Goal: Find specific page/section: Find specific page/section

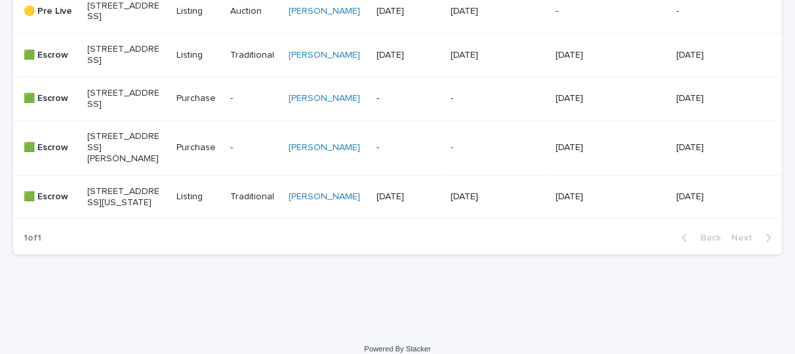
scroll to position [491, 0]
click at [124, 165] on p "[STREET_ADDRESS][PERSON_NAME]" at bounding box center [123, 148] width 73 height 33
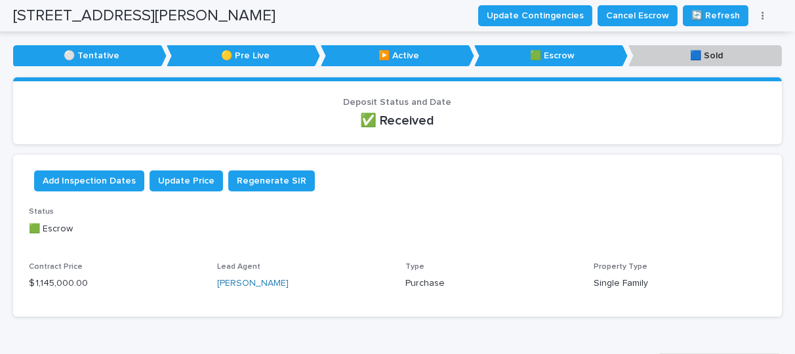
scroll to position [31, 0]
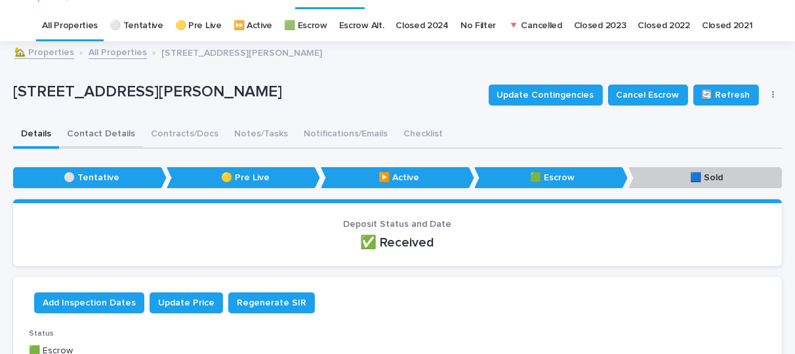
click at [110, 130] on button "Contact Details" at bounding box center [101, 135] width 84 height 28
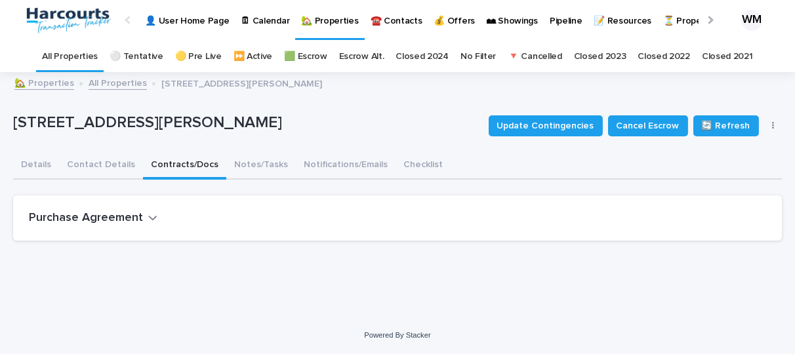
scroll to position [10, 0]
click at [205, 128] on div "[STREET_ADDRESS][PERSON_NAME] Update Contingencies Cancel Escrow 🔄 Refresh Mark…" at bounding box center [397, 162] width 769 height 178
click at [102, 211] on h2 "Purchase Agreement" at bounding box center [86, 218] width 114 height 14
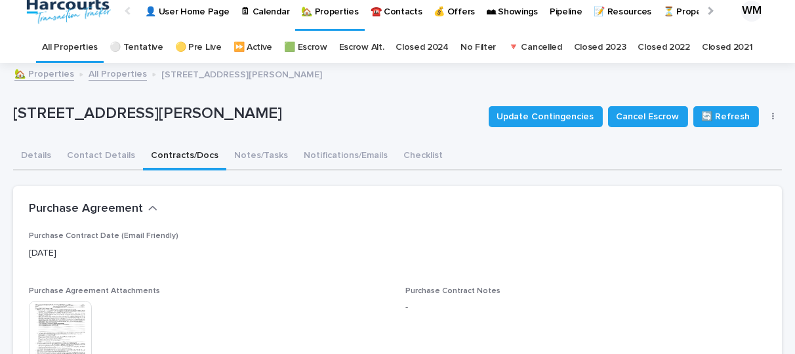
click at [62, 318] on img at bounding box center [60, 332] width 63 height 63
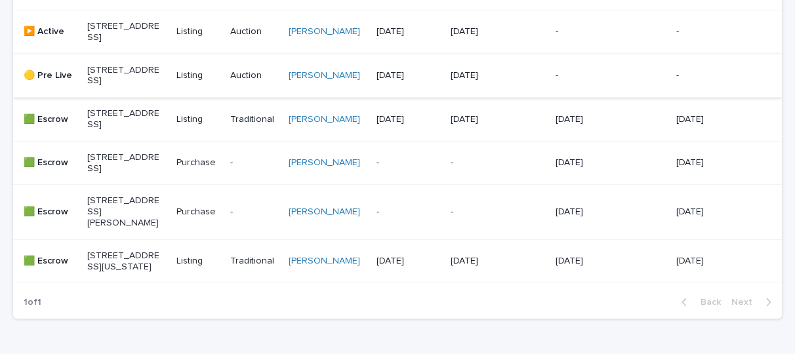
scroll to position [428, 0]
click at [127, 229] on p "[STREET_ADDRESS][PERSON_NAME]" at bounding box center [123, 212] width 73 height 33
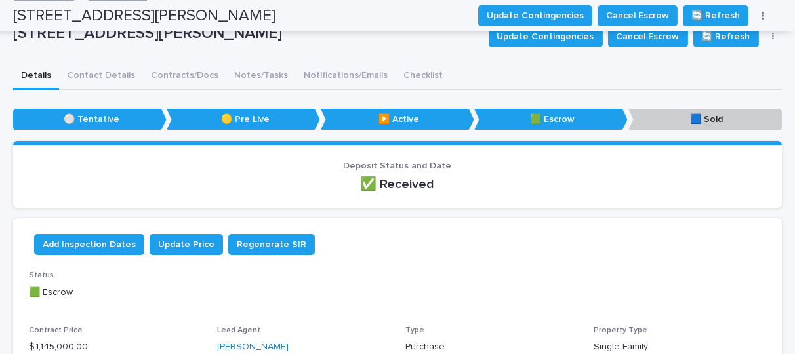
scroll to position [41, 0]
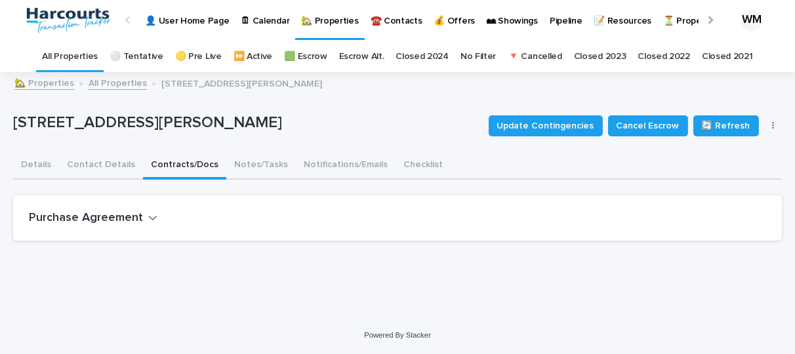
scroll to position [10, 0]
click at [184, 119] on div "[STREET_ADDRESS][PERSON_NAME] Update Contingencies Cancel Escrow 🔄 Refresh Mark…" at bounding box center [397, 162] width 769 height 178
click at [79, 211] on h2 "Purchase Agreement" at bounding box center [86, 218] width 114 height 14
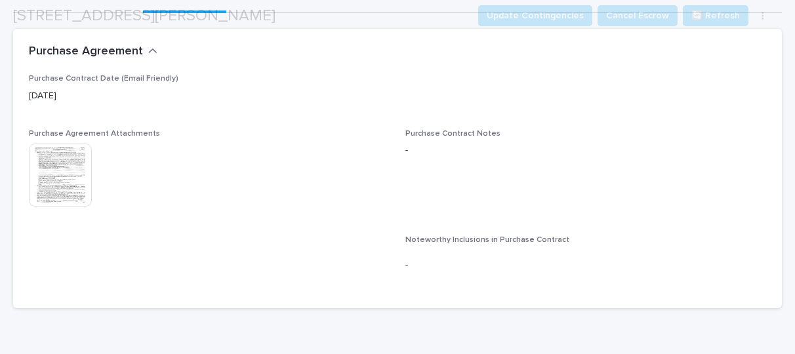
scroll to position [167, 0]
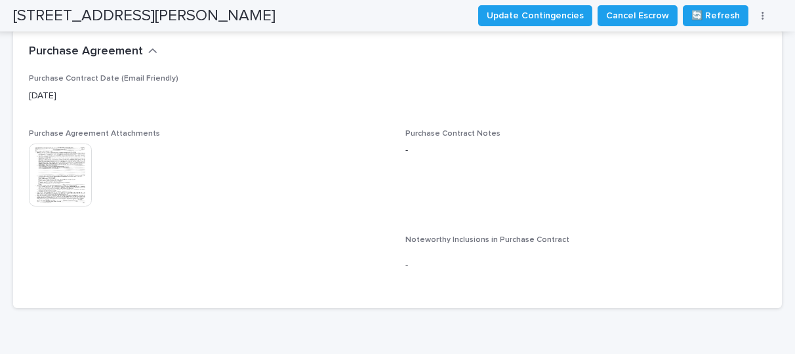
click at [58, 182] on img at bounding box center [60, 175] width 63 height 63
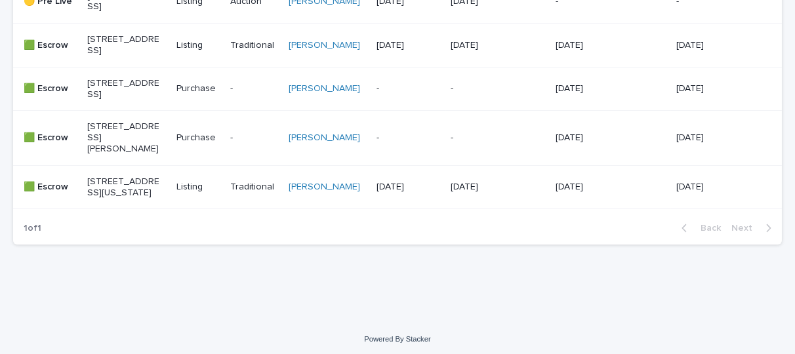
scroll to position [502, 0]
click at [149, 154] on p "[STREET_ADDRESS][PERSON_NAME]" at bounding box center [123, 137] width 73 height 33
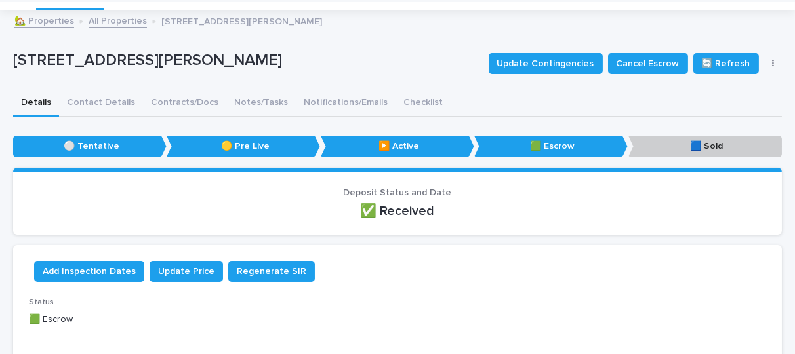
scroll to position [63, 0]
click at [87, 102] on button "Contact Details" at bounding box center [101, 104] width 84 height 28
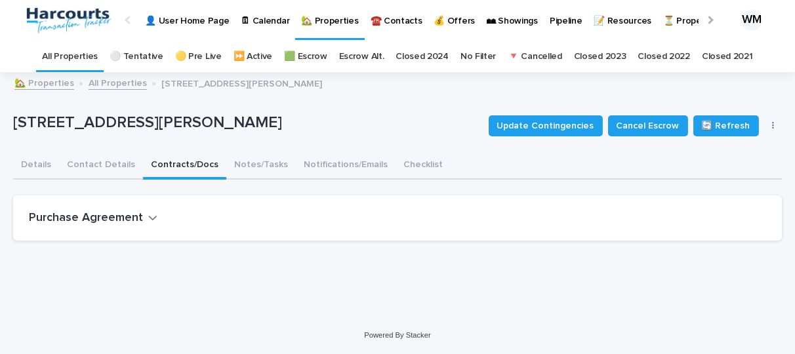
scroll to position [10, 0]
click at [180, 99] on div "[STREET_ADDRESS][PERSON_NAME] Update Contingencies Cancel Escrow 🔄 Refresh Mark…" at bounding box center [397, 162] width 769 height 178
